Goal: Task Accomplishment & Management: Use online tool/utility

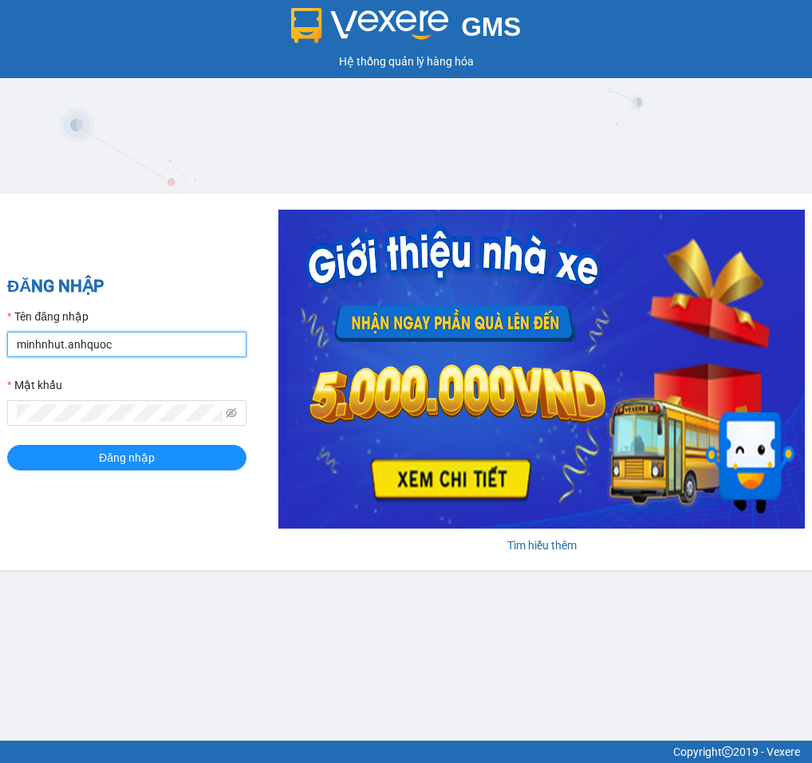
click at [152, 344] on input "minhnhut.anhquoc" at bounding box center [126, 345] width 239 height 26
type input "quoctrung.anhquoc"
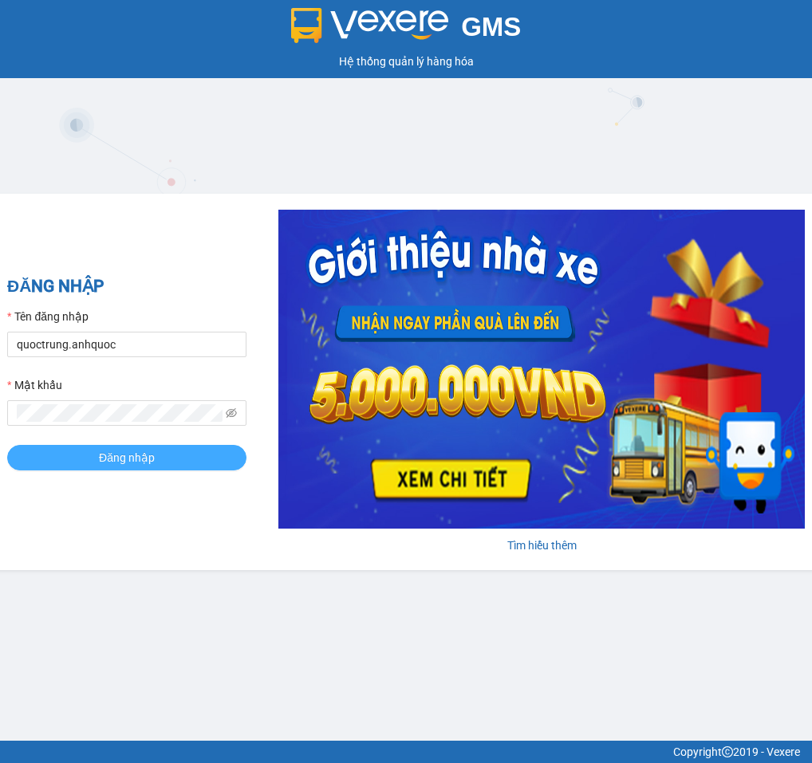
click at [90, 466] on button "Đăng nhập" at bounding box center [126, 458] width 239 height 26
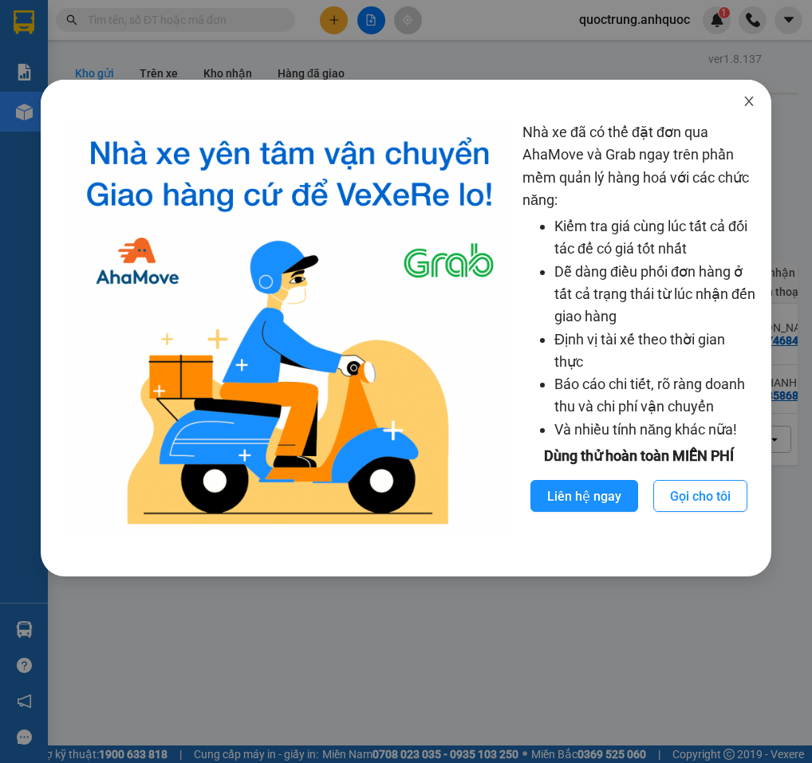
click at [751, 100] on icon "close" at bounding box center [748, 101] width 9 height 10
